Goal: Transaction & Acquisition: Purchase product/service

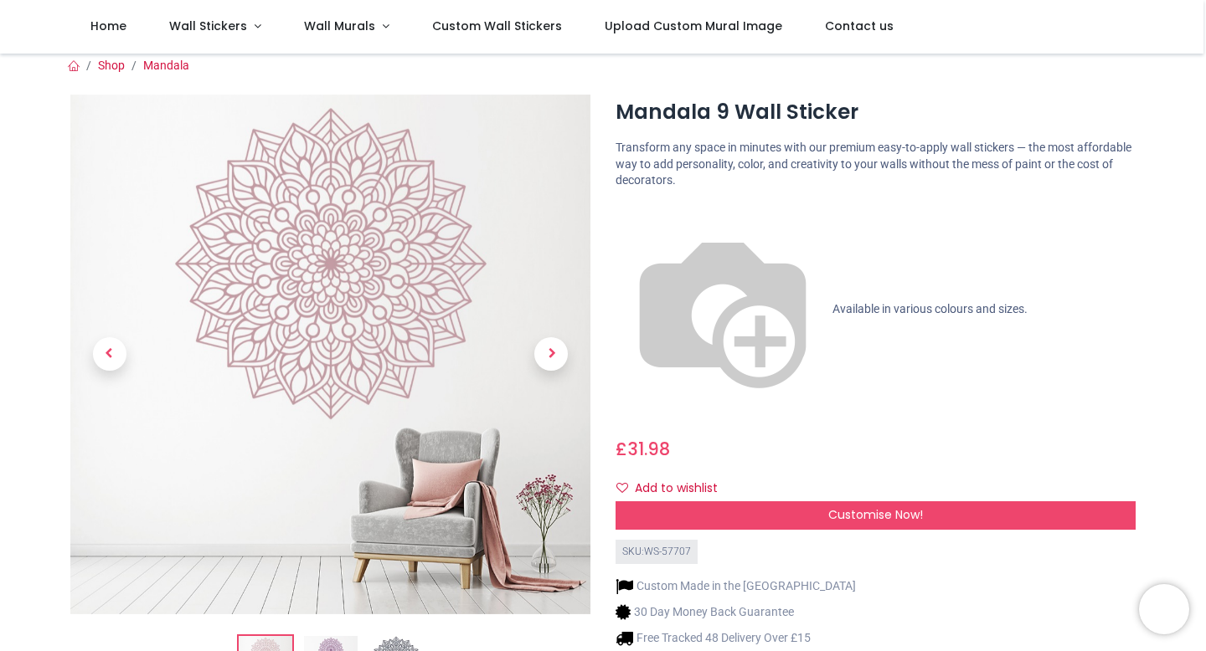
scroll to position [3, 0]
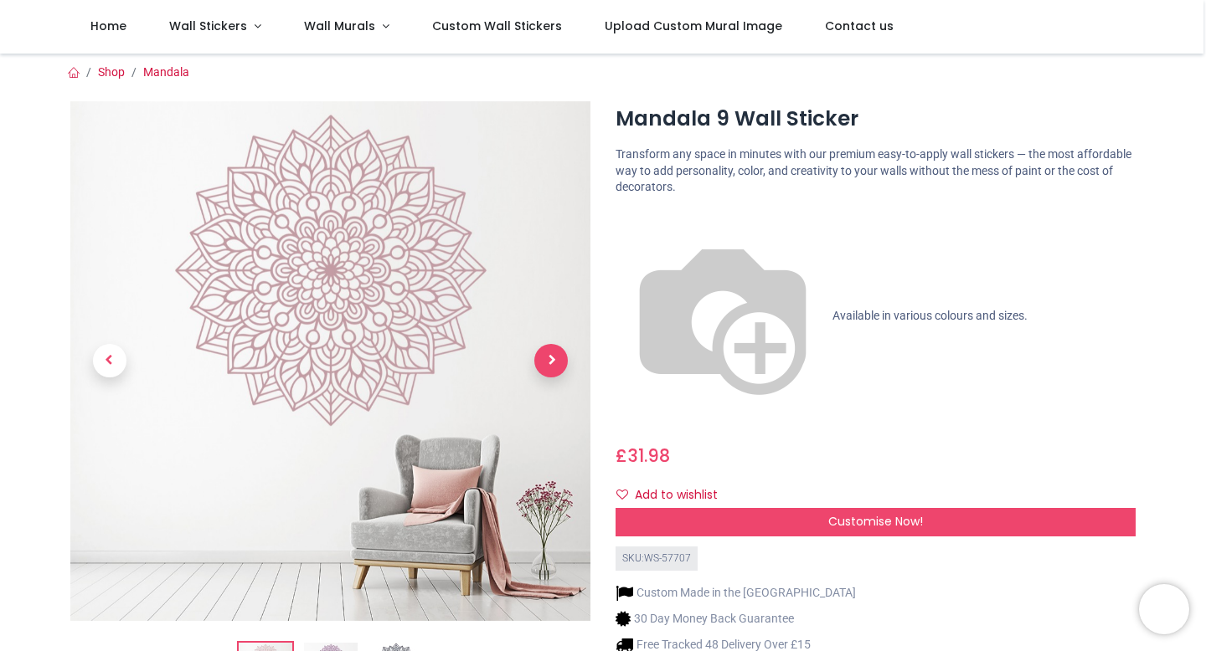
click at [545, 372] on span "Next" at bounding box center [550, 360] width 33 height 33
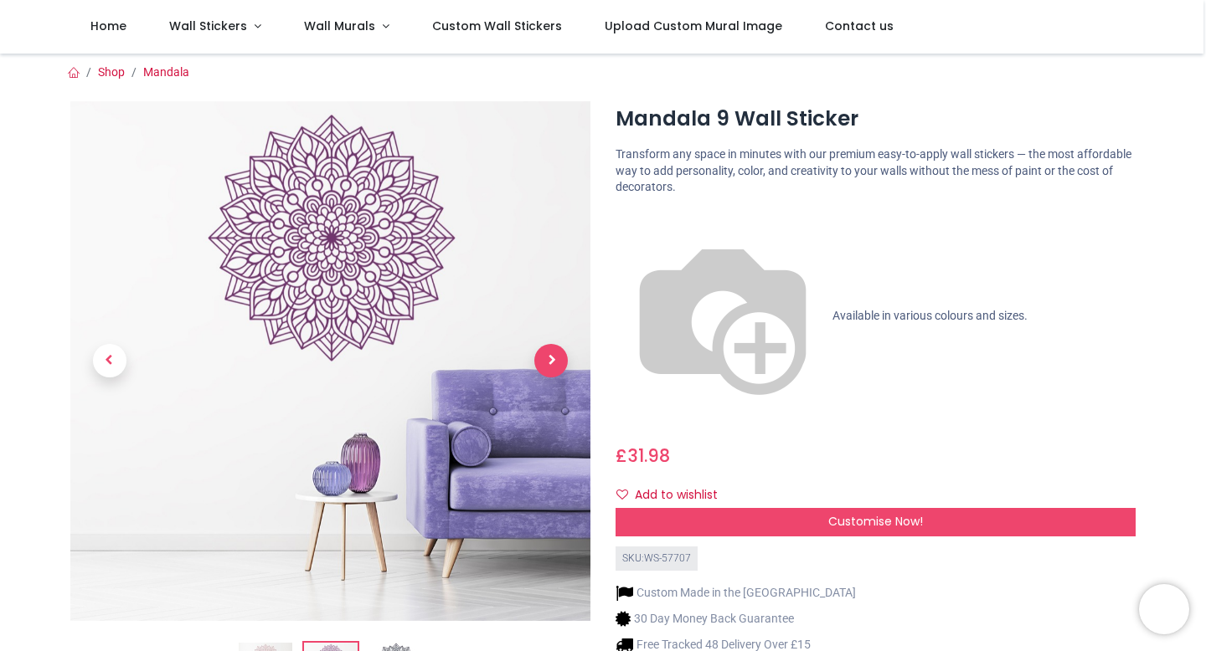
click at [545, 372] on span "Next" at bounding box center [550, 360] width 33 height 33
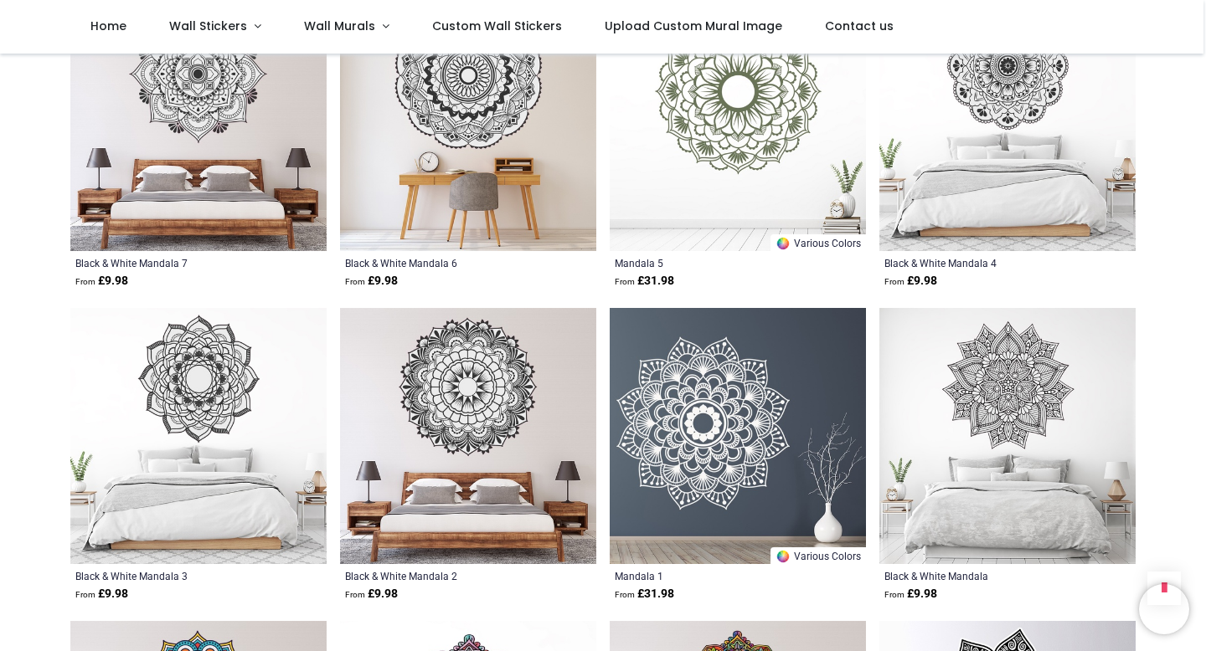
scroll to position [1333, 0]
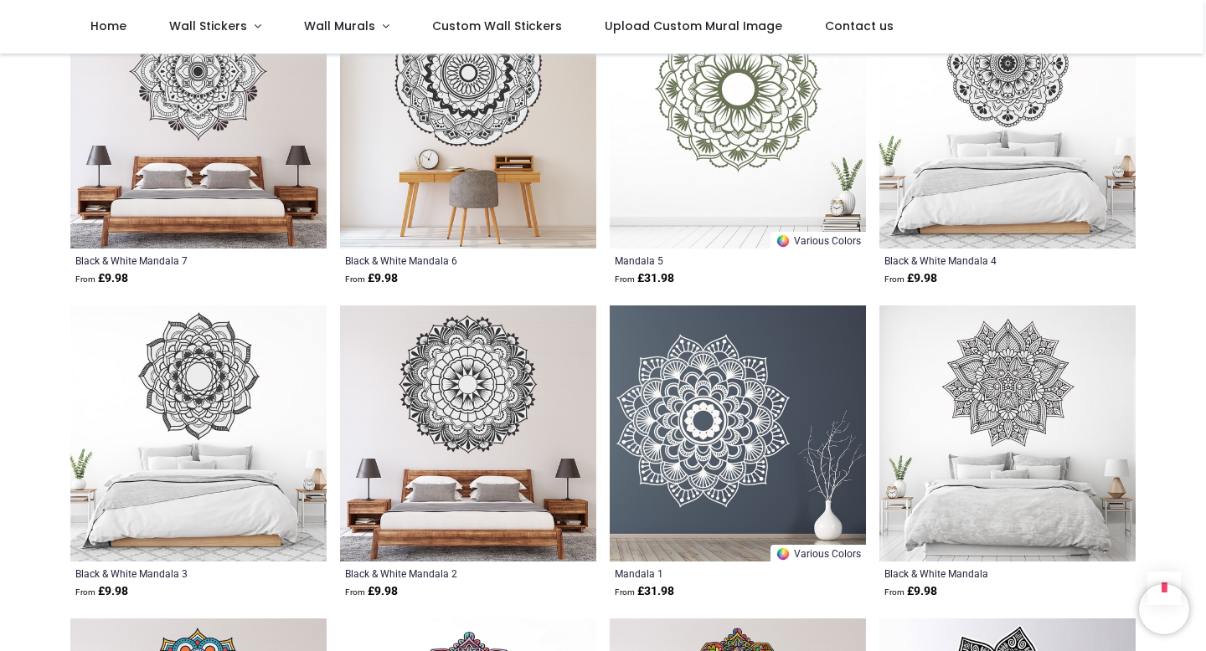
click at [708, 514] on img at bounding box center [738, 434] width 256 height 256
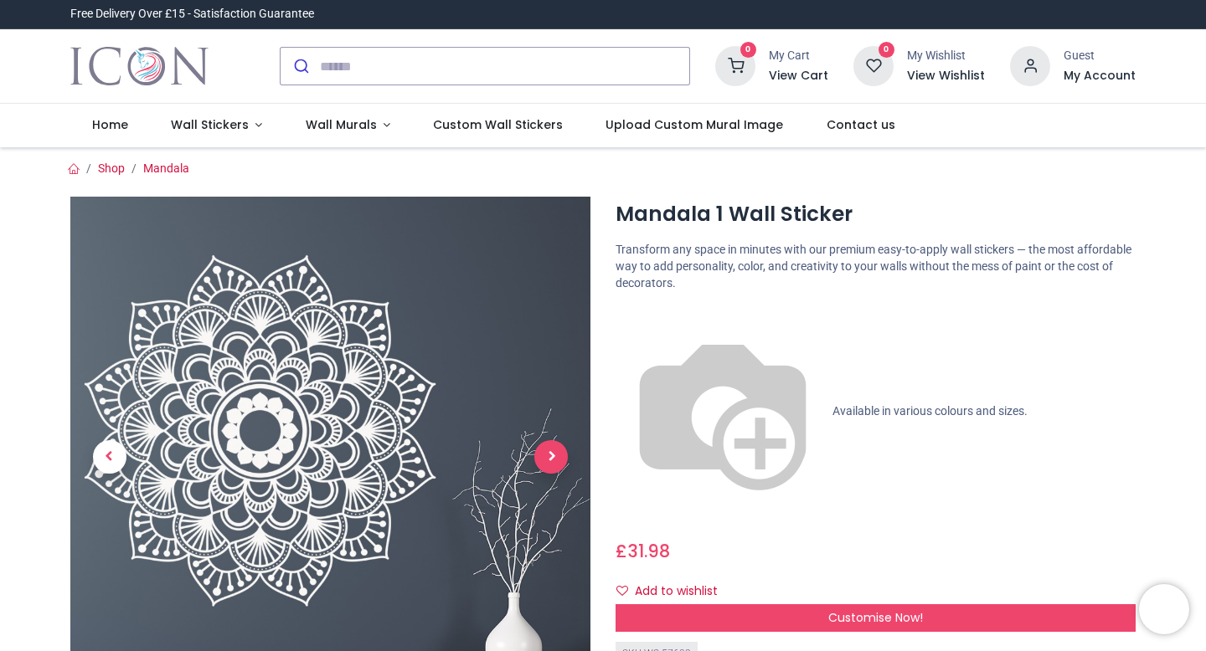
click at [548, 469] on span "Next" at bounding box center [550, 456] width 33 height 33
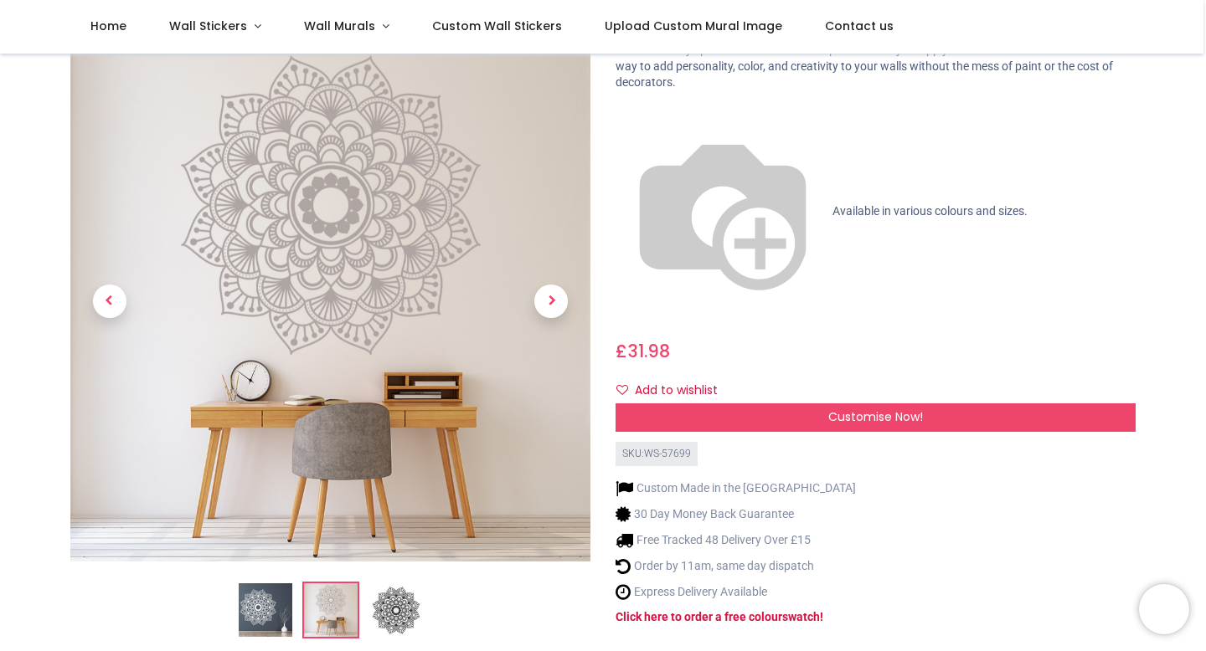
scroll to position [116, 0]
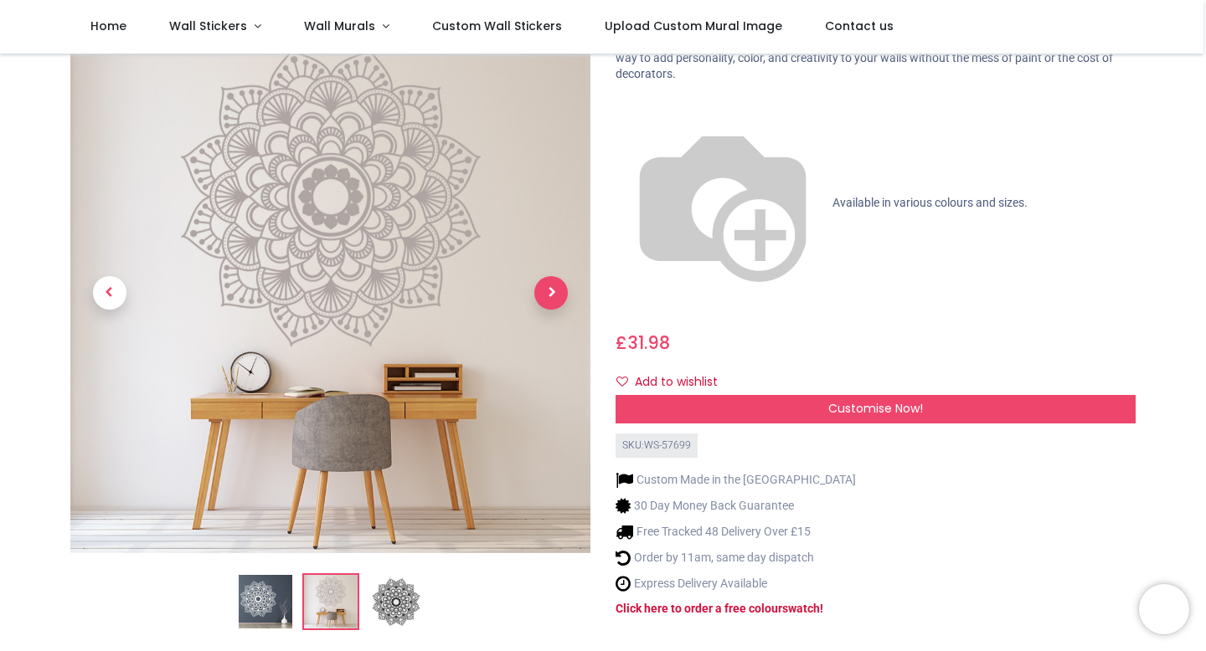
click at [550, 277] on span "Next" at bounding box center [550, 293] width 33 height 33
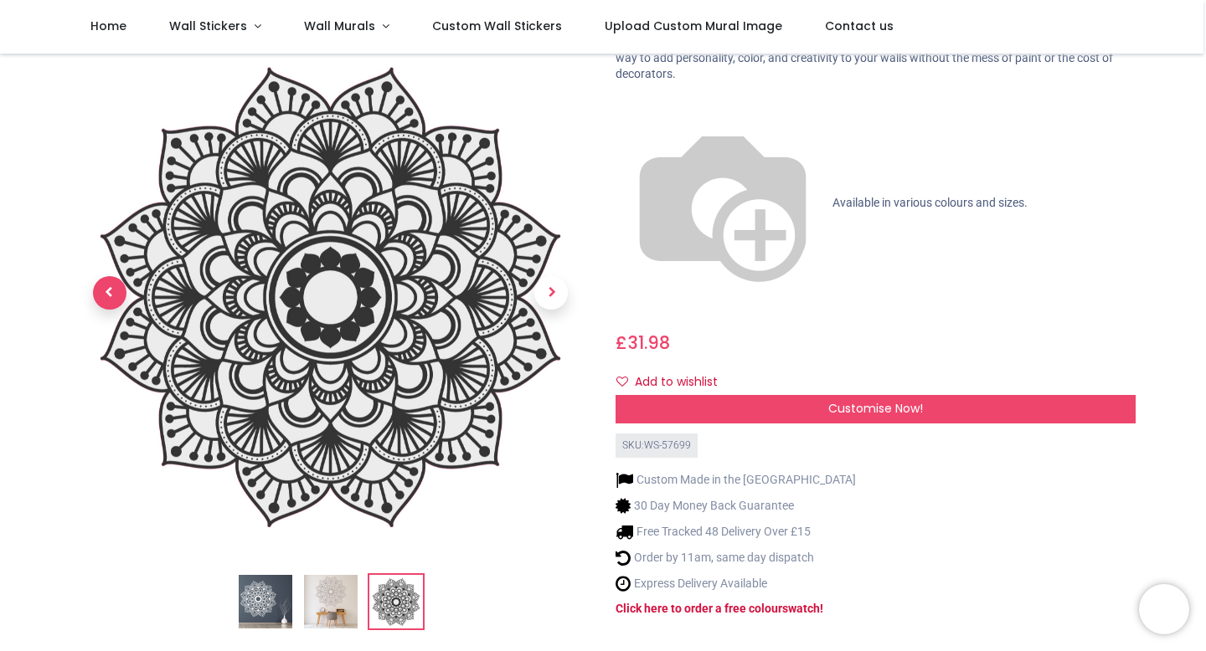
click at [100, 277] on span "Previous" at bounding box center [109, 293] width 33 height 33
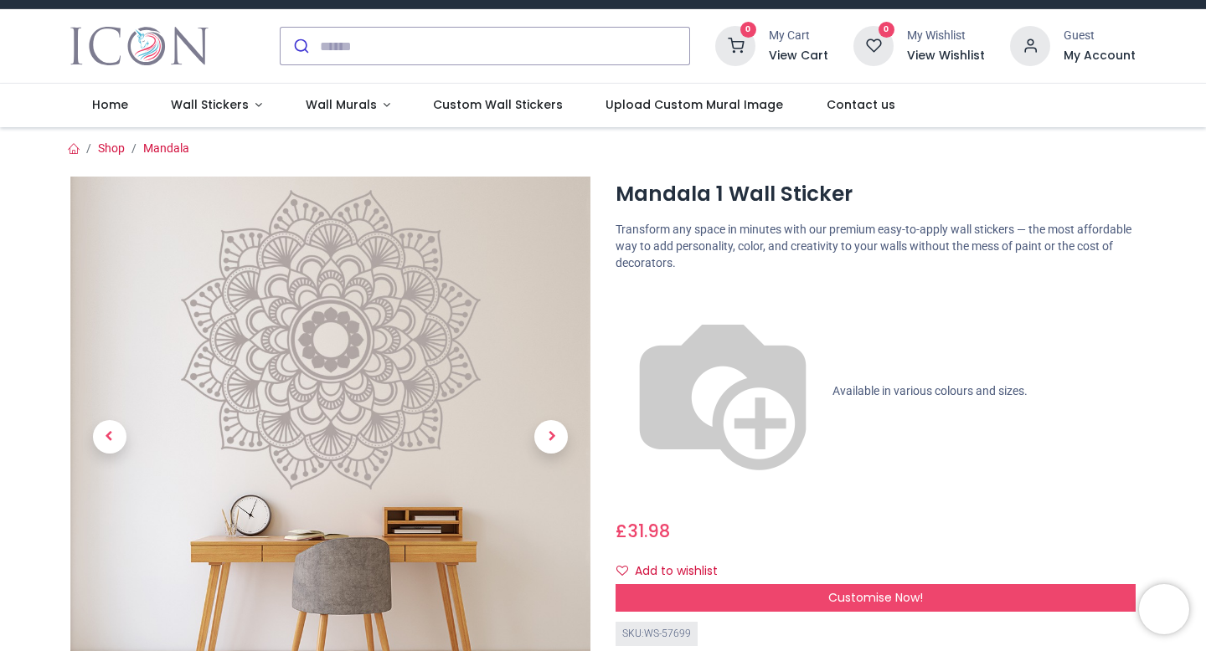
scroll to position [0, 0]
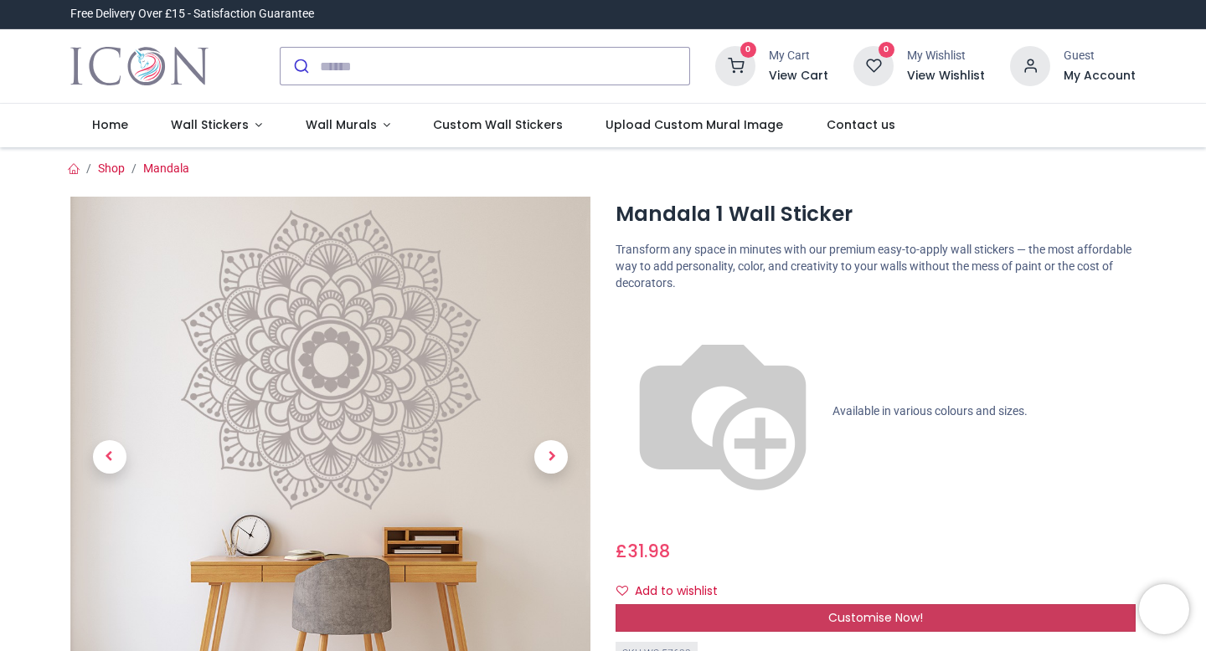
click at [858, 610] on span "Customise Now!" at bounding box center [875, 618] width 95 height 17
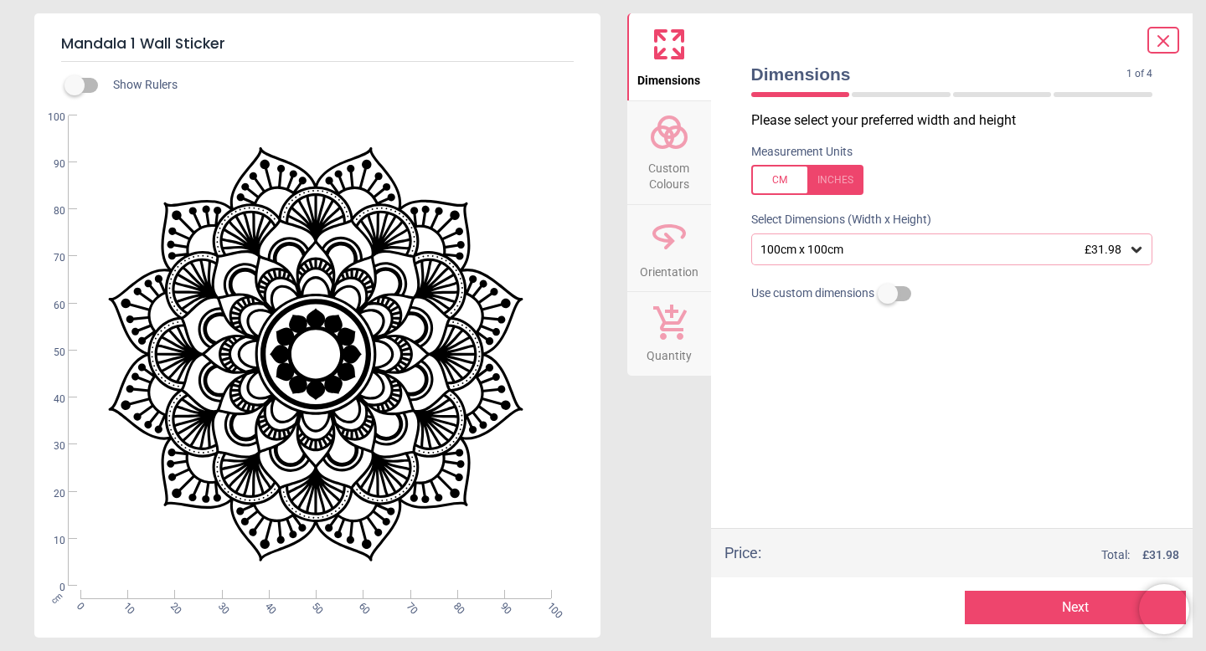
click at [862, 256] on div "100cm x 100cm £31.98" at bounding box center [944, 250] width 370 height 14
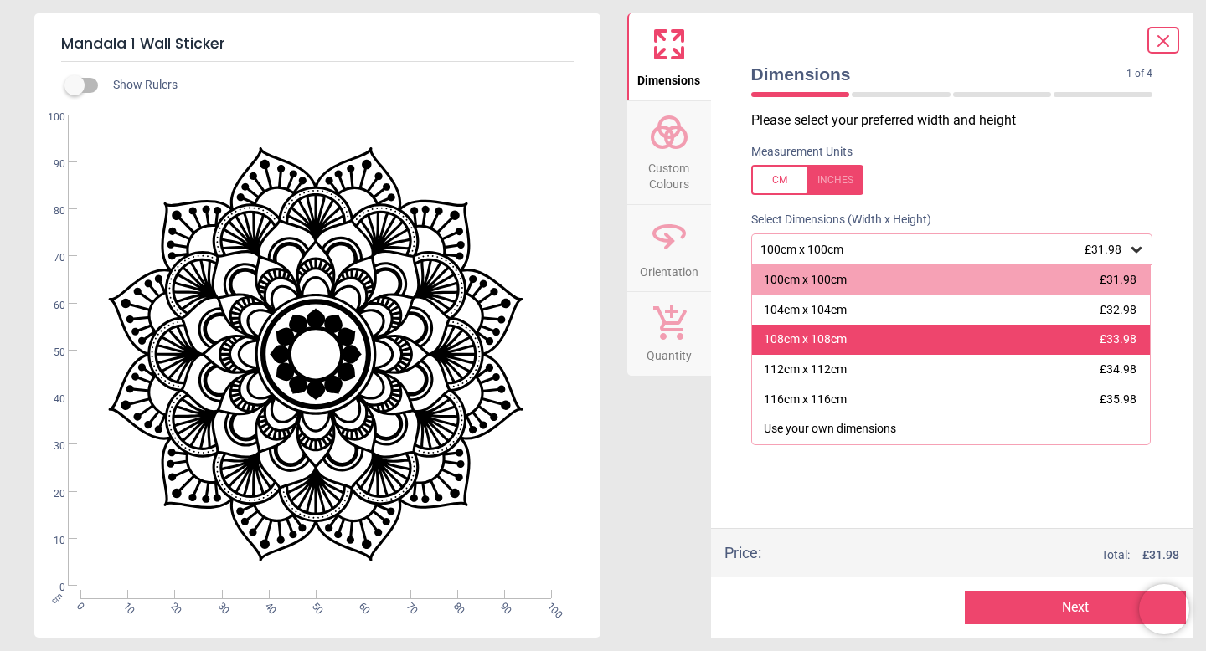
click at [850, 350] on div "108cm x 108cm £33.98" at bounding box center [951, 340] width 399 height 30
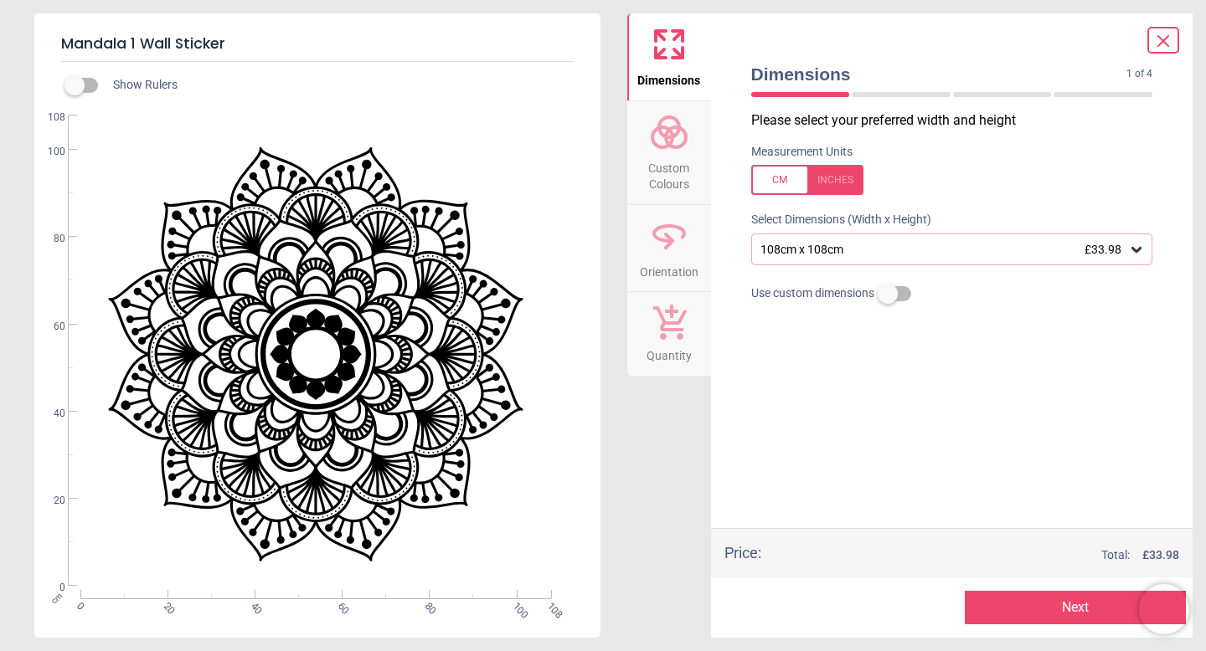
click at [683, 174] on span "Custom Colours" at bounding box center [669, 172] width 80 height 41
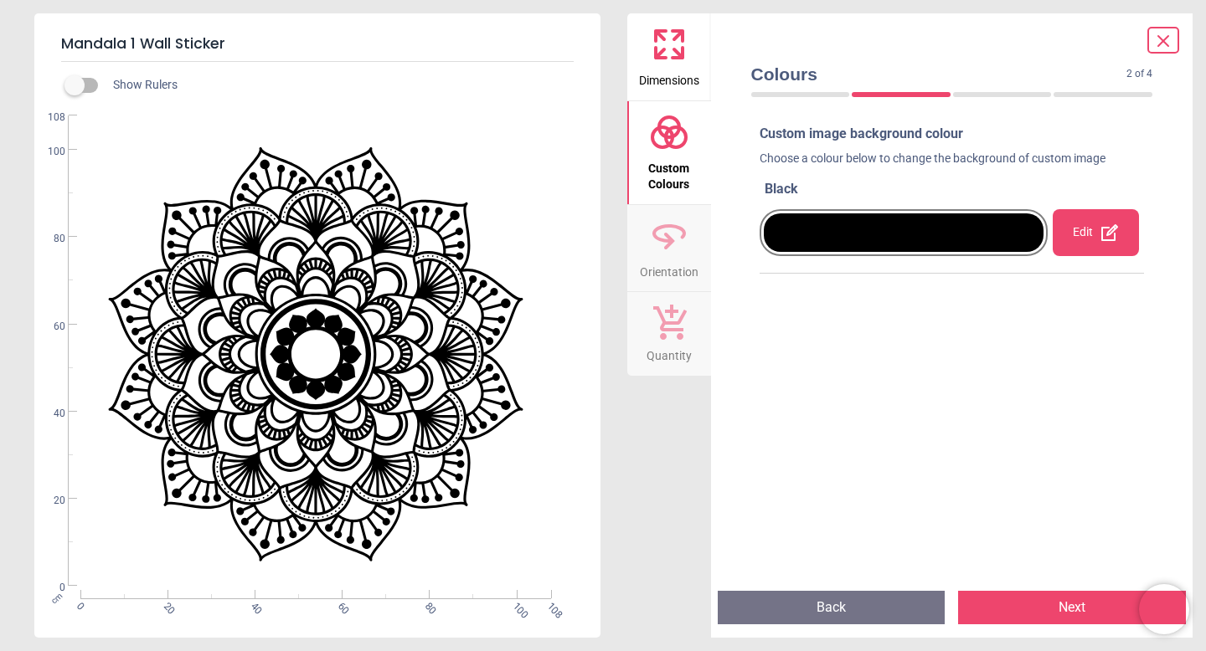
click at [1101, 244] on div "Edit" at bounding box center [1096, 232] width 86 height 47
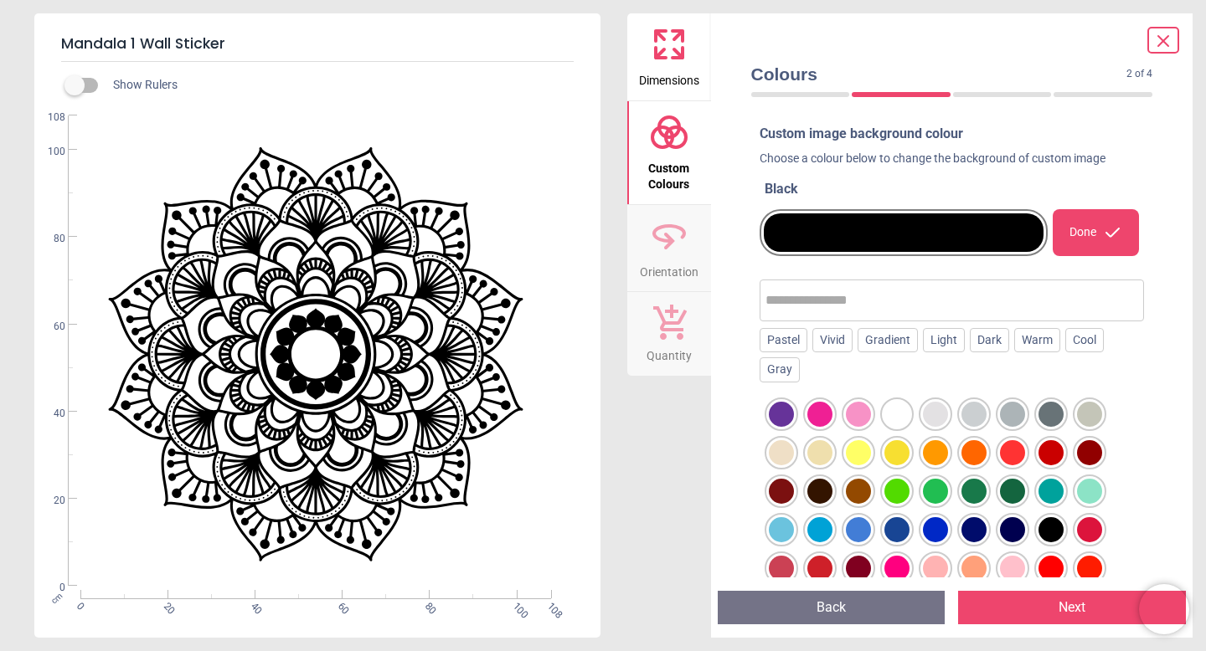
click at [938, 409] on div at bounding box center [935, 414] width 25 height 25
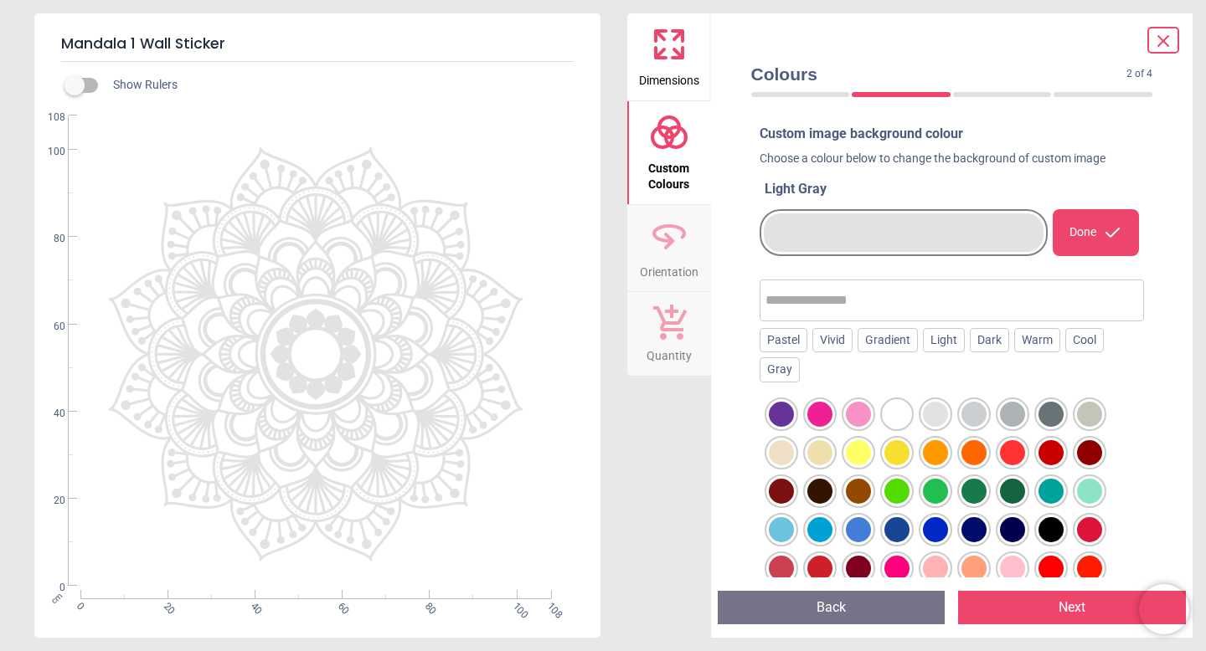
click at [984, 409] on div at bounding box center [973, 414] width 25 height 25
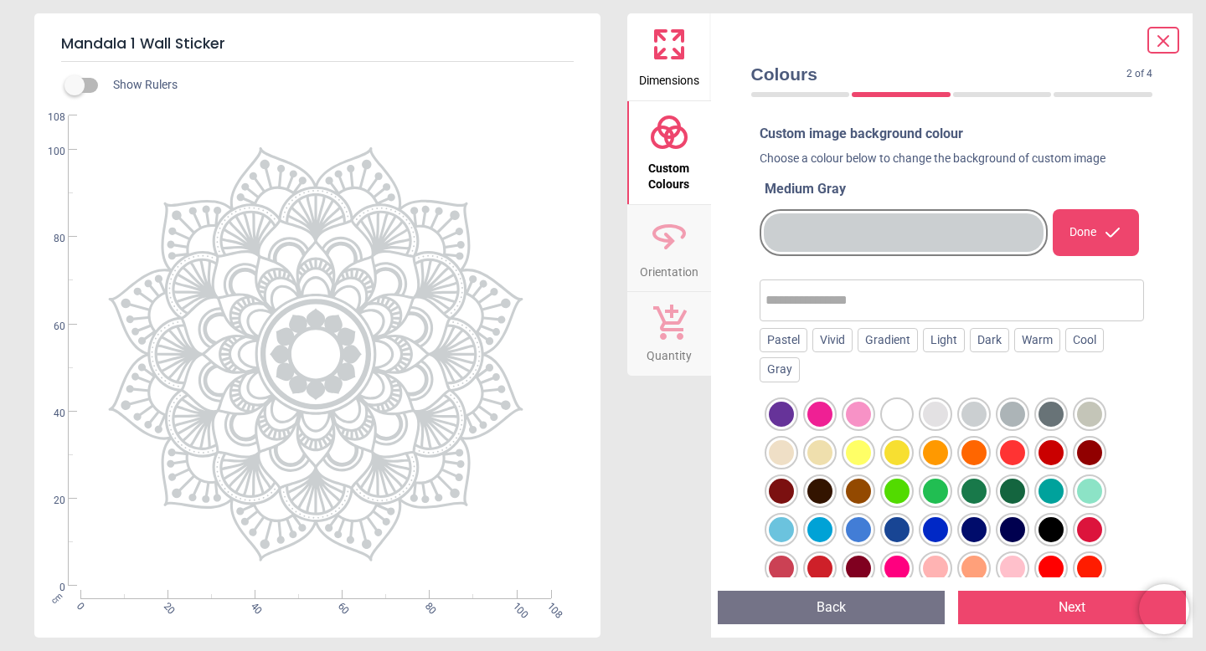
click at [690, 400] on div "Dimensions Custom Colours Orientation Quantity" at bounding box center [669, 325] width 84 height 625
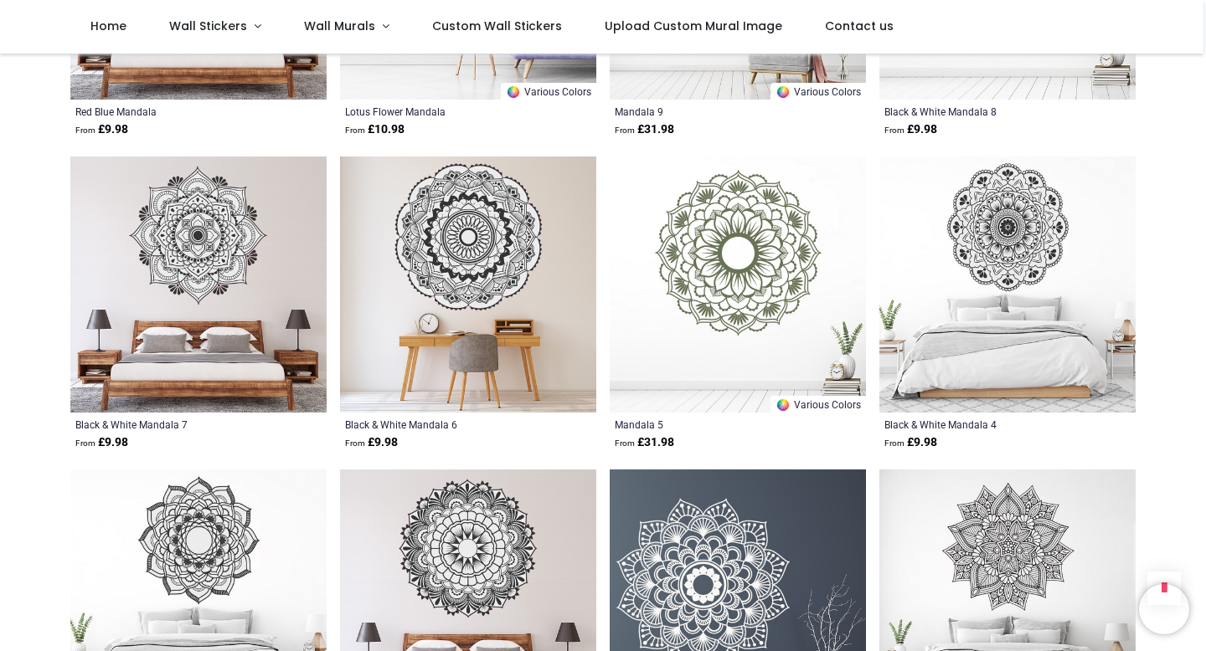
scroll to position [1173, 0]
